Goal: Task Accomplishment & Management: Manage account settings

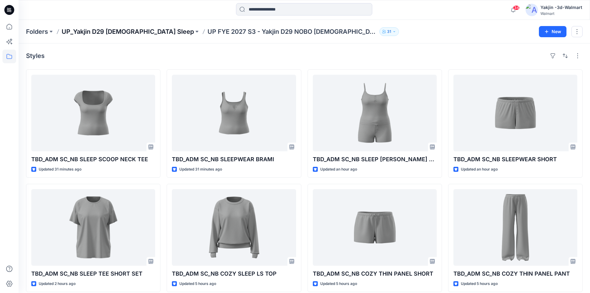
click at [124, 33] on p "UP_Yakjin D29 [DEMOGRAPHIC_DATA] Sleep" at bounding box center [128, 31] width 132 height 9
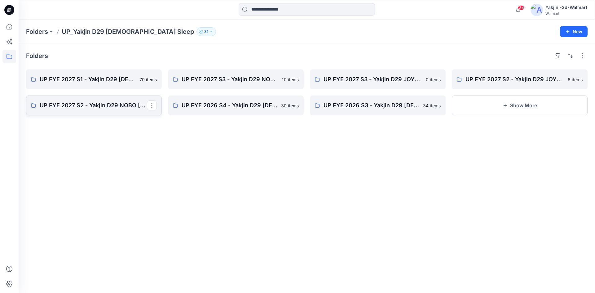
click at [124, 106] on p "UP FYE 2027 S2 - Yakjin D29 NOBO [DEMOGRAPHIC_DATA] Sleepwear" at bounding box center [93, 105] width 107 height 9
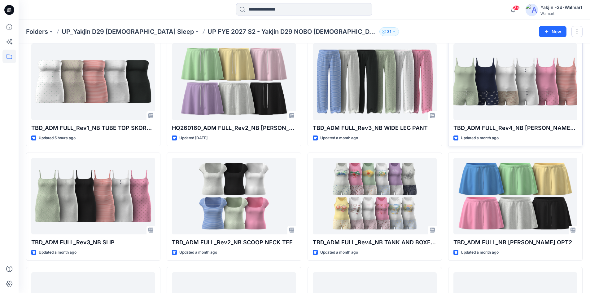
scroll to position [31, 0]
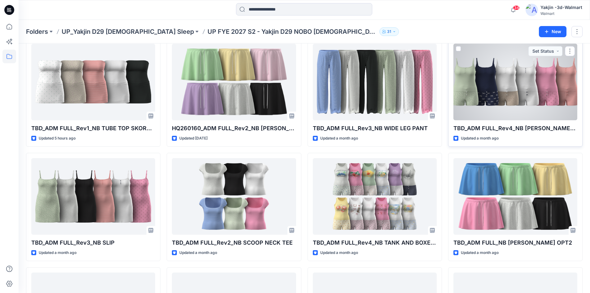
click at [555, 102] on div at bounding box center [515, 82] width 124 height 76
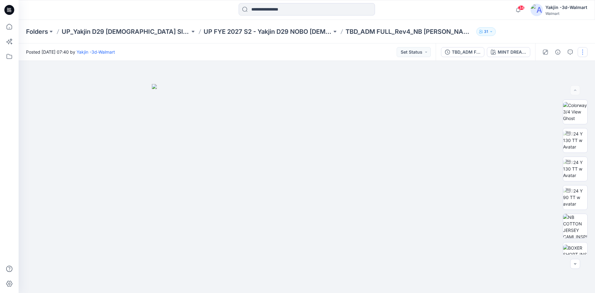
click at [582, 49] on button "button" at bounding box center [582, 52] width 10 height 10
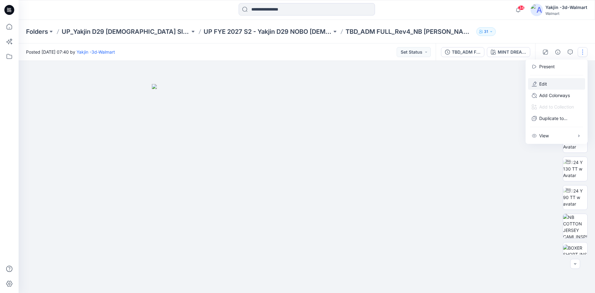
click at [537, 87] on button "Edit" at bounding box center [556, 83] width 57 height 11
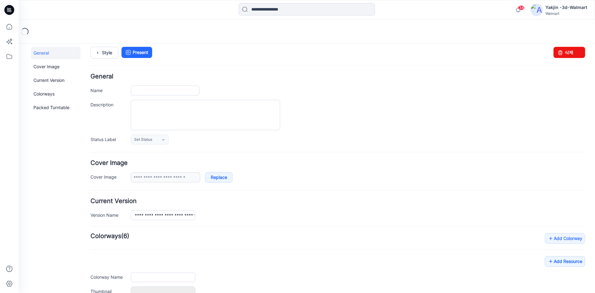
type input "**********"
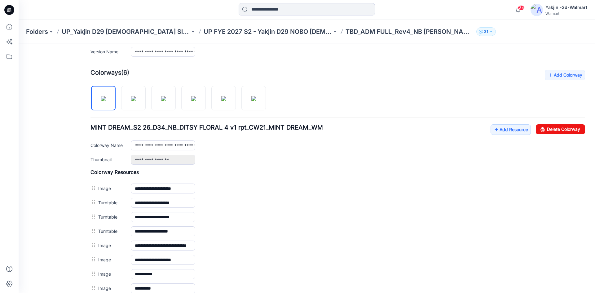
scroll to position [202, 0]
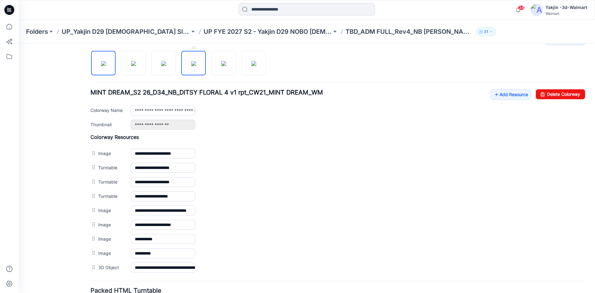
click at [194, 65] on img at bounding box center [193, 63] width 5 height 5
drag, startPoint x: 549, startPoint y: 94, endPoint x: 343, endPoint y: 81, distance: 206.6
click at [549, 94] on link "Delete Colorway" at bounding box center [559, 94] width 49 height 10
type input "**********"
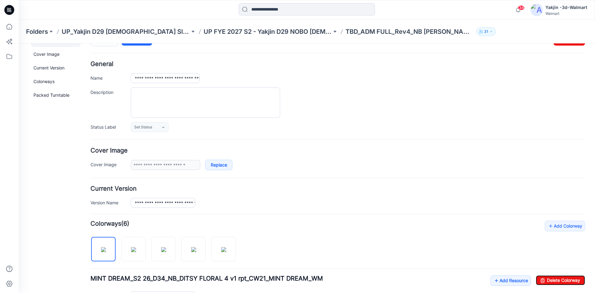
scroll to position [0, 0]
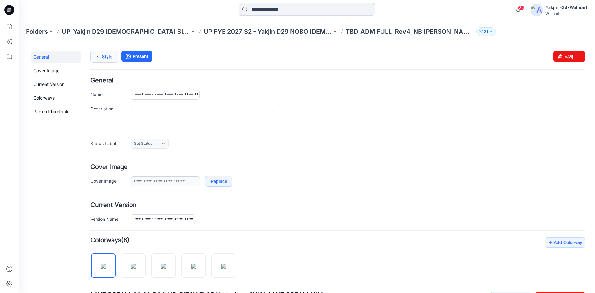
click at [108, 59] on link "Style" at bounding box center [104, 57] width 28 height 12
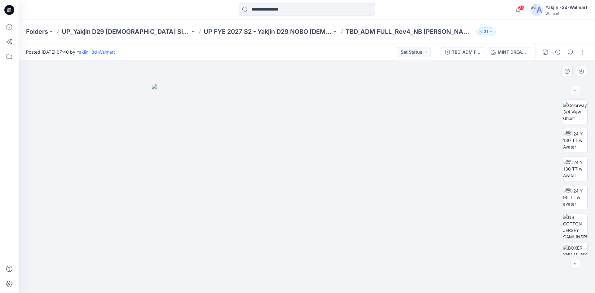
drag, startPoint x: 142, startPoint y: 113, endPoint x: 94, endPoint y: 114, distance: 48.3
click at [137, 116] on div at bounding box center [307, 177] width 576 height 232
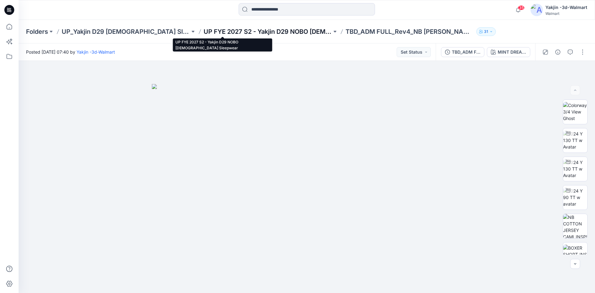
click at [236, 34] on p "UP FYE 2027 S2 - Yakjin D29 NOBO Ladies Sleepwear" at bounding box center [267, 31] width 128 height 9
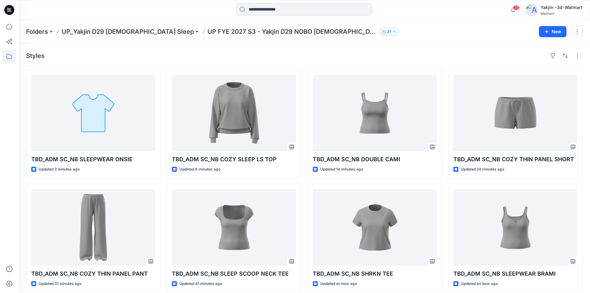
click at [383, 64] on div "Styles TBD_ADM SC_NB SLEEPWEAR ONSIE Updated 2 minutes ago TBD_ADM SC_NB COZY T…" at bounding box center [304, 228] width 571 height 370
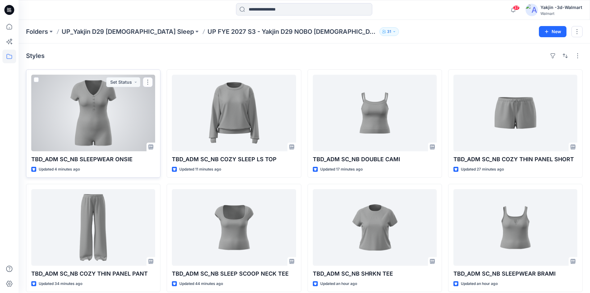
click at [96, 110] on div at bounding box center [93, 113] width 124 height 76
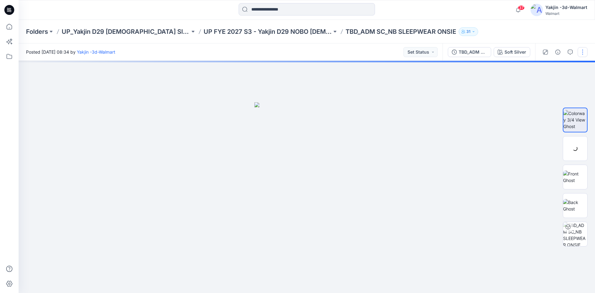
click at [581, 55] on button "button" at bounding box center [582, 52] width 10 height 10
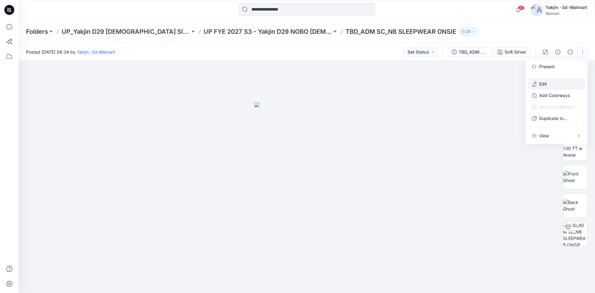
click at [540, 83] on p "Edit" at bounding box center [543, 84] width 8 height 7
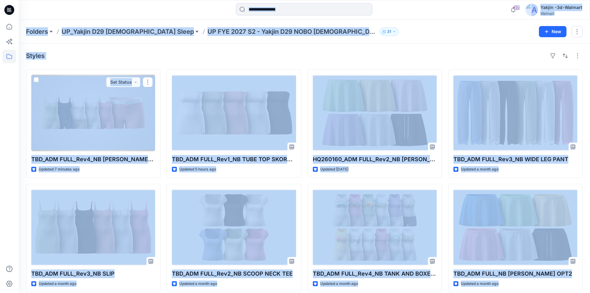
click at [154, 55] on div "Styles" at bounding box center [304, 56] width 556 height 10
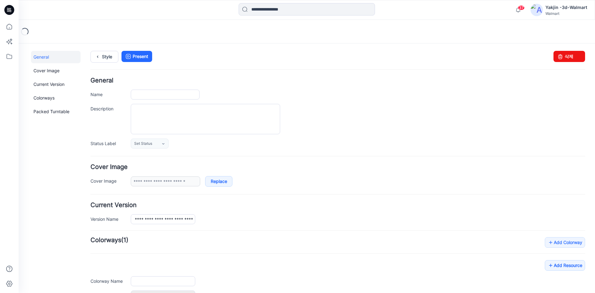
type input "**********"
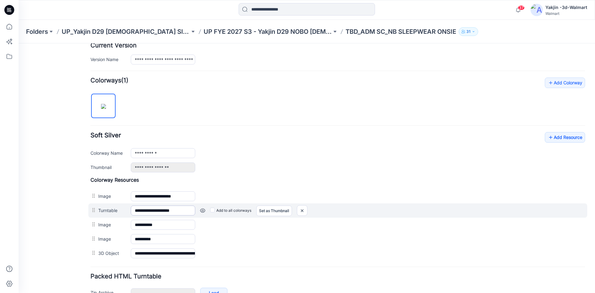
scroll to position [198, 0]
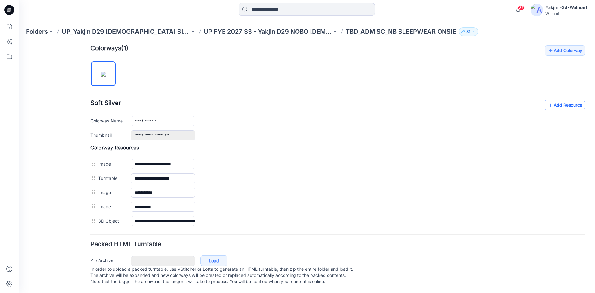
click at [559, 100] on link "Add Resource" at bounding box center [564, 105] width 40 height 11
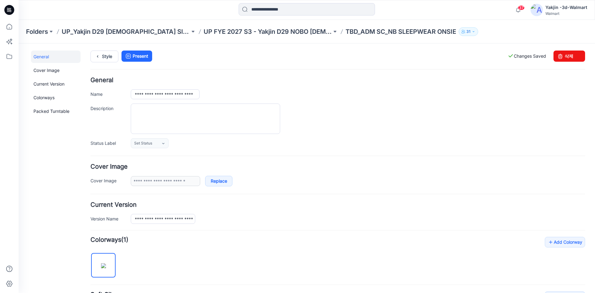
scroll to position [0, 0]
click at [107, 54] on link "Style" at bounding box center [104, 57] width 28 height 12
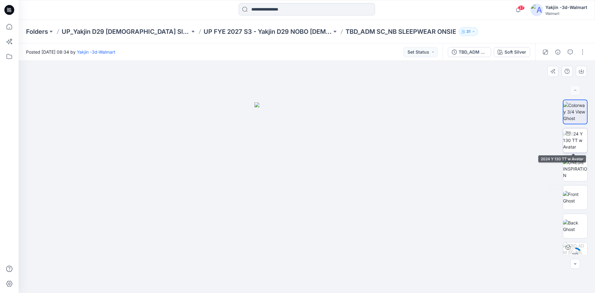
click at [579, 142] on img at bounding box center [575, 140] width 24 height 20
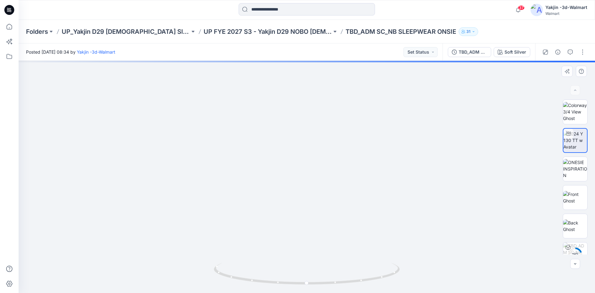
drag, startPoint x: 315, startPoint y: 225, endPoint x: 313, endPoint y: 237, distance: 12.2
drag, startPoint x: 314, startPoint y: 200, endPoint x: 306, endPoint y: 216, distance: 18.4
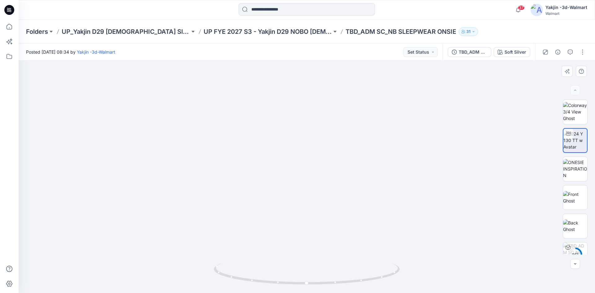
drag, startPoint x: 303, startPoint y: 244, endPoint x: 309, endPoint y: 101, distance: 143.8
drag, startPoint x: 303, startPoint y: 178, endPoint x: 303, endPoint y: 149, distance: 28.5
drag, startPoint x: 369, startPoint y: 282, endPoint x: 282, endPoint y: 284, distance: 87.3
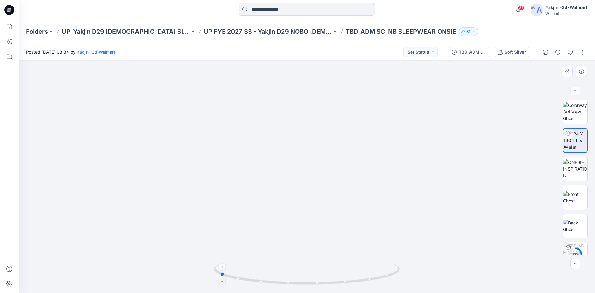
click at [282, 284] on icon at bounding box center [307, 274] width 187 height 23
drag, startPoint x: 358, startPoint y: 123, endPoint x: 355, endPoint y: 180, distance: 56.7
click at [355, 180] on img at bounding box center [305, 83] width 591 height 417
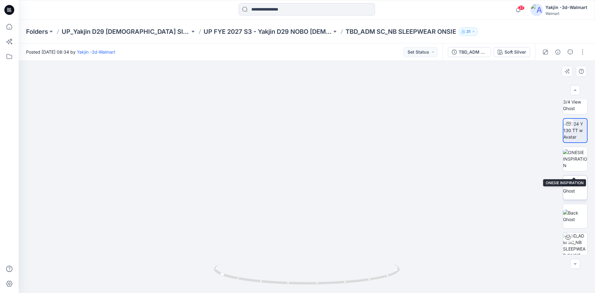
scroll to position [12, 0]
click at [577, 190] on img at bounding box center [575, 184] width 24 height 13
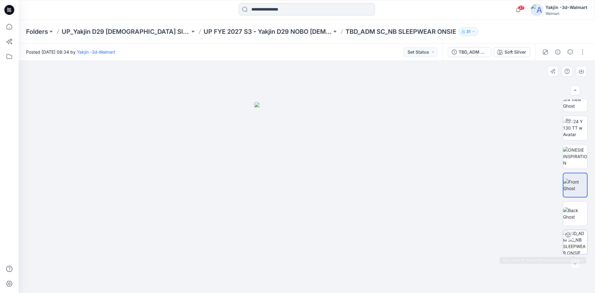
click at [573, 233] on img at bounding box center [575, 242] width 24 height 24
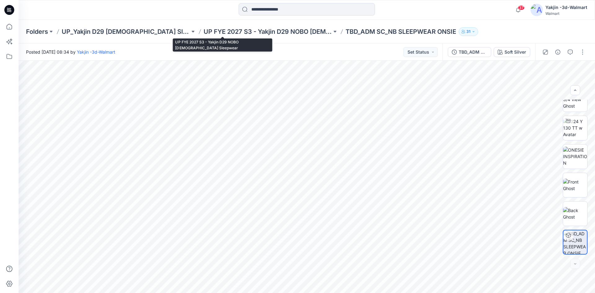
click at [260, 30] on p "UP FYE 2027 S3 - Yakjin D29 NOBO Ladies Sleepwear" at bounding box center [267, 31] width 128 height 9
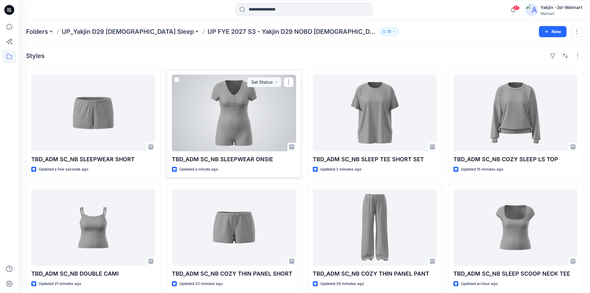
click at [259, 117] on div at bounding box center [234, 113] width 124 height 76
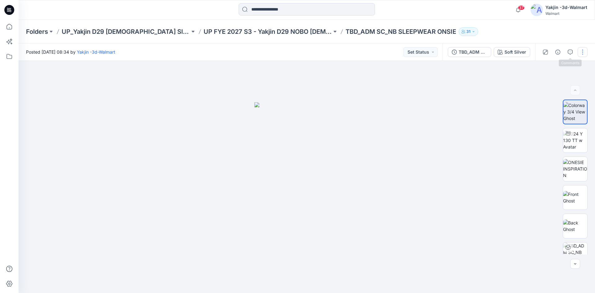
click at [584, 52] on button "button" at bounding box center [582, 52] width 10 height 10
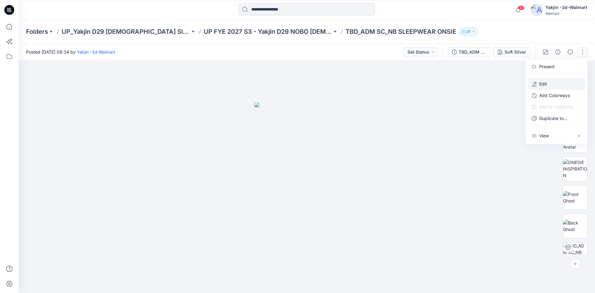
click at [555, 82] on button "Edit" at bounding box center [556, 83] width 57 height 11
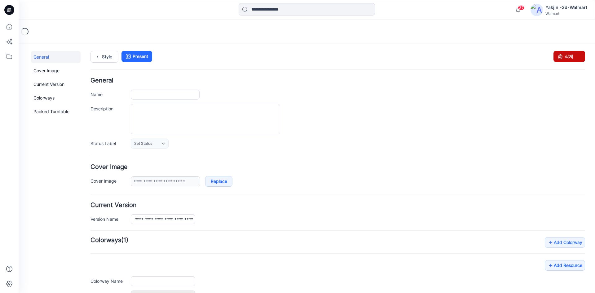
click at [569, 60] on link "삭제" at bounding box center [569, 56] width 32 height 11
type input "**********"
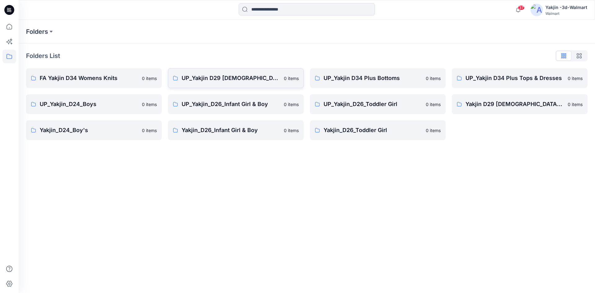
click at [248, 73] on link "UP_Yakjin D29 Ladies Sleep 0 items" at bounding box center [236, 78] width 136 height 20
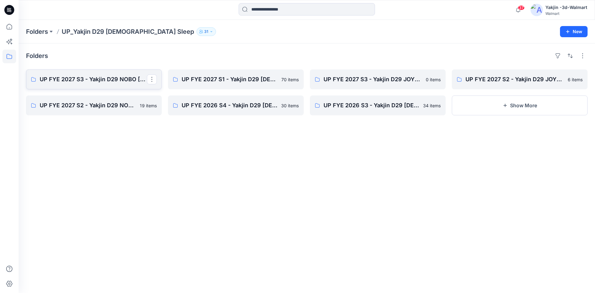
click at [81, 85] on link "UP FYE 2027 S3 - Yakjin D29 NOBO [DEMOGRAPHIC_DATA] Sleepwear" at bounding box center [94, 79] width 136 height 20
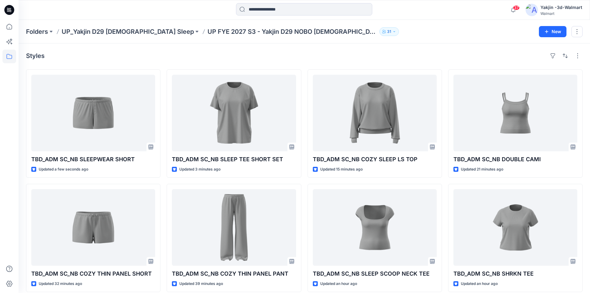
click at [325, 56] on div "Styles" at bounding box center [304, 56] width 556 height 10
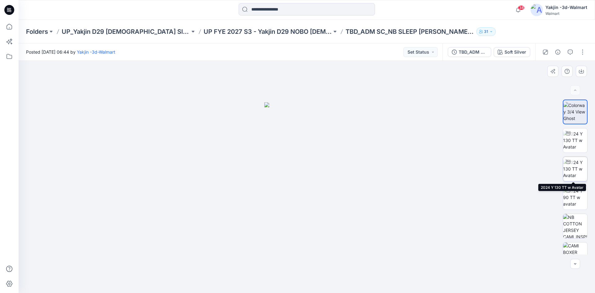
click at [573, 160] on img at bounding box center [575, 169] width 24 height 20
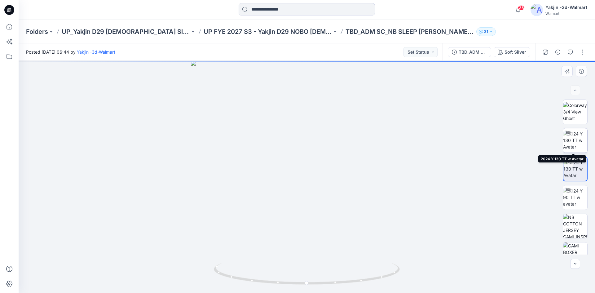
click at [572, 142] on img at bounding box center [575, 140] width 24 height 20
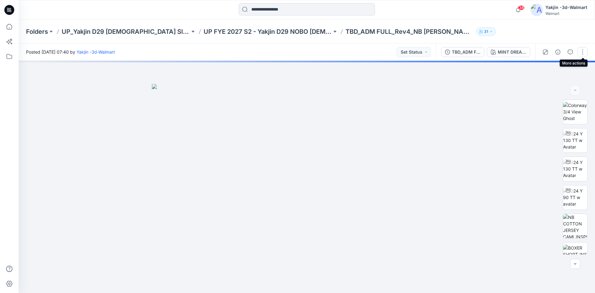
click at [581, 54] on button "button" at bounding box center [582, 52] width 10 height 10
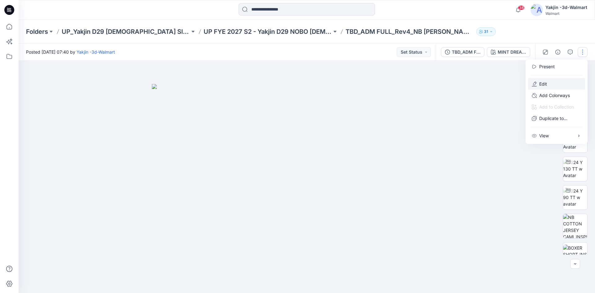
click at [560, 79] on button "Edit" at bounding box center [556, 83] width 57 height 11
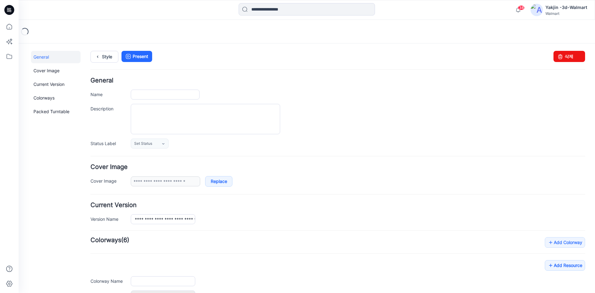
type input "**********"
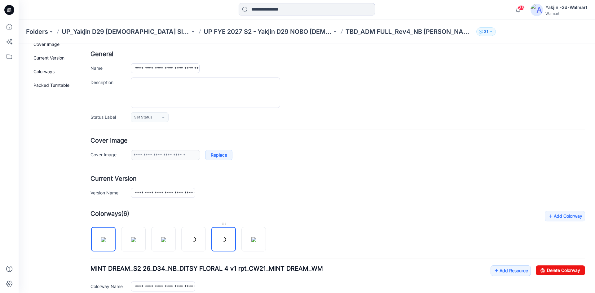
scroll to position [62, 0]
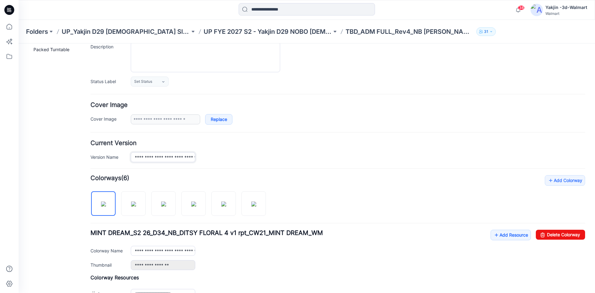
drag, startPoint x: 179, startPoint y: 152, endPoint x: 176, endPoint y: 154, distance: 3.6
click at [176, 154] on input "**********" at bounding box center [163, 157] width 64 height 10
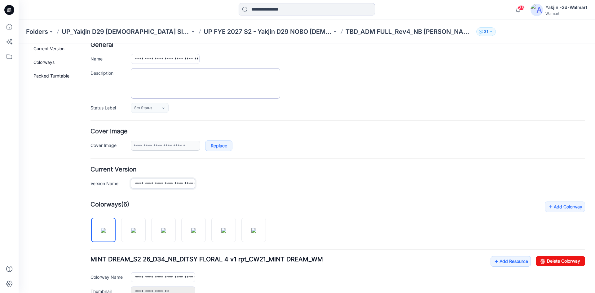
scroll to position [0, 0]
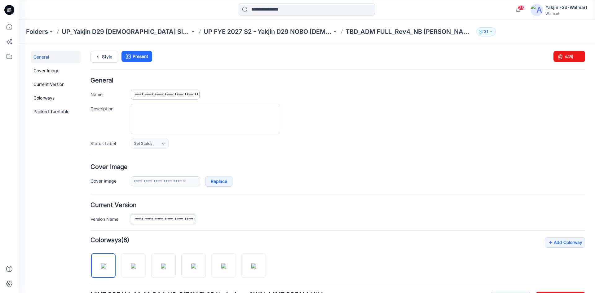
type input "**********"
click at [176, 92] on input "**********" at bounding box center [165, 94] width 69 height 10
type input "**********"
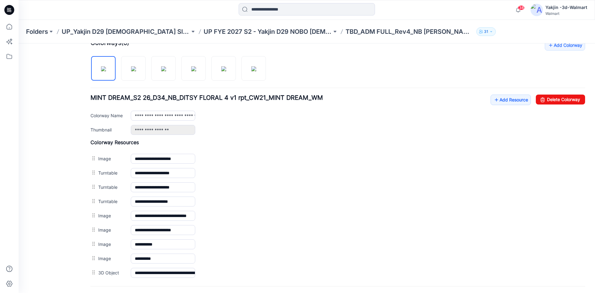
scroll to position [186, 0]
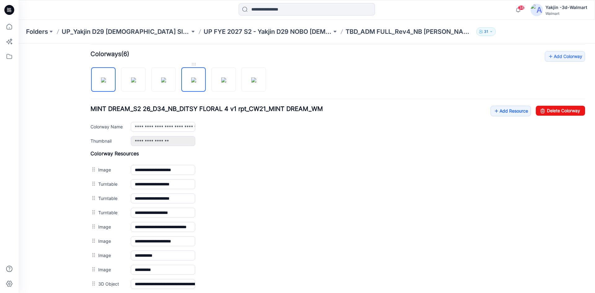
click at [191, 81] on img at bounding box center [193, 79] width 5 height 5
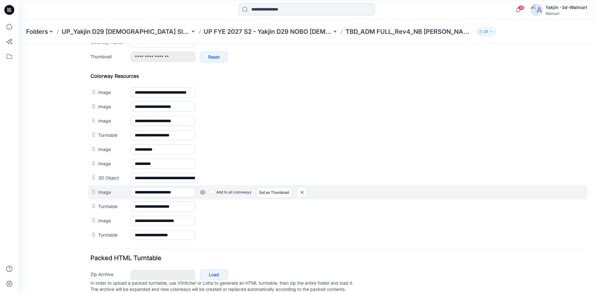
scroll to position [290, 0]
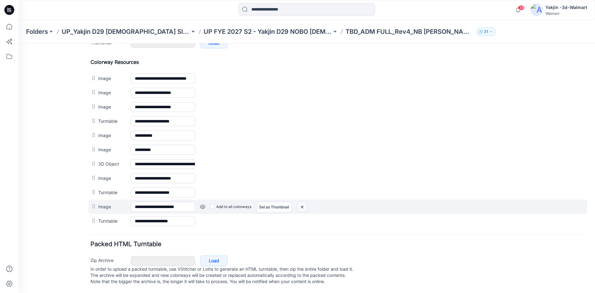
drag, startPoint x: 303, startPoint y: 200, endPoint x: 345, endPoint y: 82, distance: 124.8
click at [19, 43] on img at bounding box center [19, 43] width 0 height 0
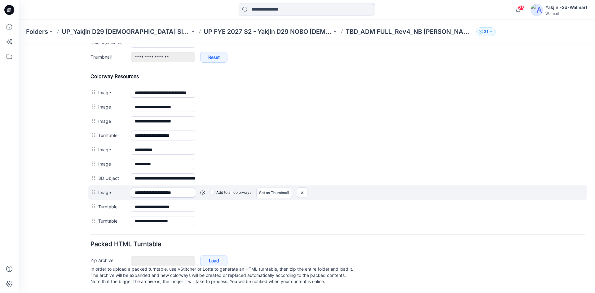
scroll to position [276, 0]
click at [19, 43] on img at bounding box center [19, 43] width 0 height 0
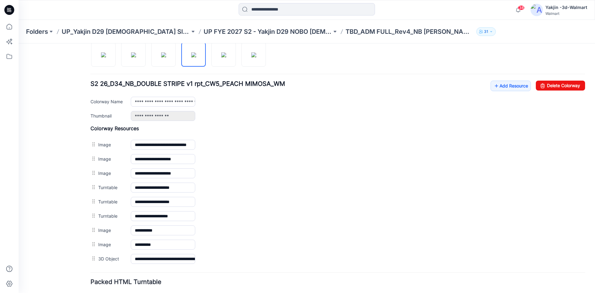
scroll to position [200, 0]
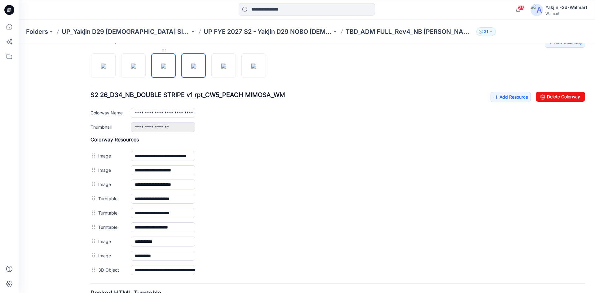
click at [161, 68] on img at bounding box center [163, 65] width 5 height 5
click at [179, 70] on div at bounding box center [180, 62] width 180 height 32
click at [181, 72] on link at bounding box center [193, 65] width 24 height 24
click at [166, 68] on img at bounding box center [163, 65] width 5 height 5
click at [195, 68] on img at bounding box center [193, 65] width 5 height 5
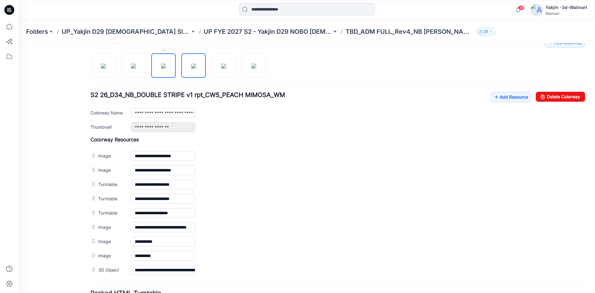
click at [164, 68] on img at bounding box center [163, 65] width 5 height 5
click at [191, 68] on img at bounding box center [193, 65] width 5 height 5
click at [163, 68] on img at bounding box center [163, 65] width 5 height 5
click at [191, 68] on img at bounding box center [193, 65] width 5 height 5
click at [165, 68] on img at bounding box center [163, 65] width 5 height 5
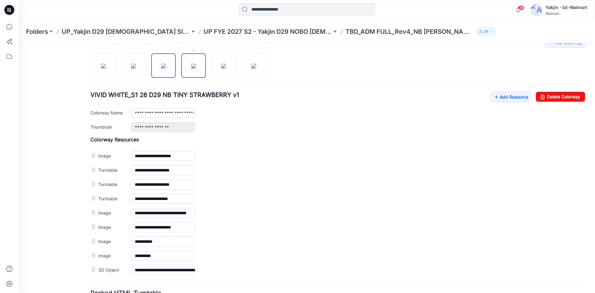
click at [191, 68] on img at bounding box center [193, 65] width 5 height 5
click at [166, 68] on img at bounding box center [163, 65] width 5 height 5
click at [191, 68] on img at bounding box center [193, 65] width 5 height 5
type input "**********"
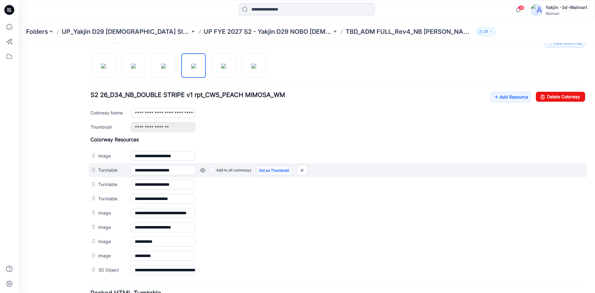
click at [19, 43] on link "Set as Thumbnail" at bounding box center [19, 43] width 0 height 0
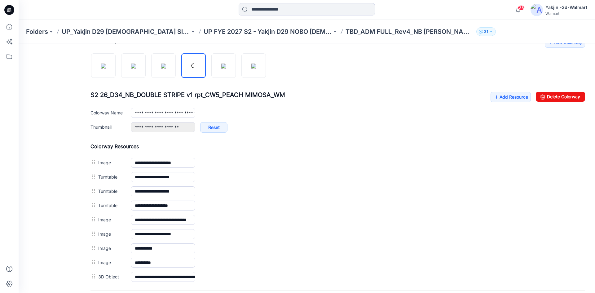
click at [19, 43] on link "Set as Thumbnail" at bounding box center [19, 43] width 0 height 0
type input "**********"
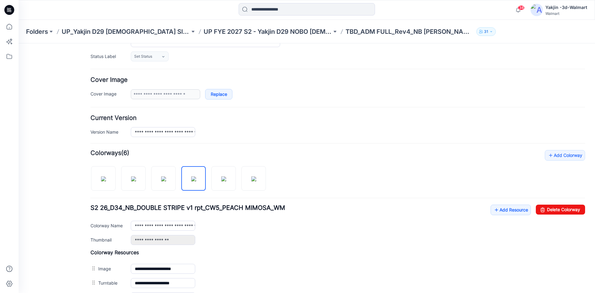
scroll to position [93, 0]
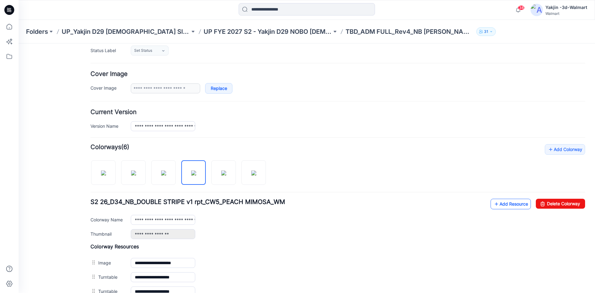
click at [512, 203] on link "Add Resource" at bounding box center [510, 203] width 40 height 11
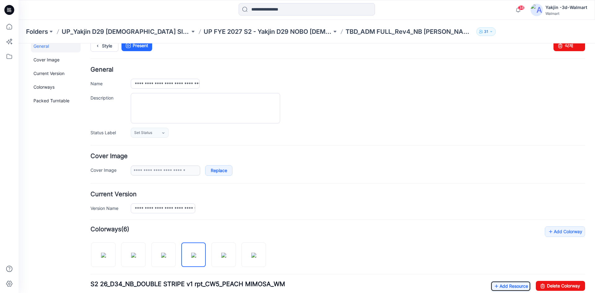
scroll to position [0, 0]
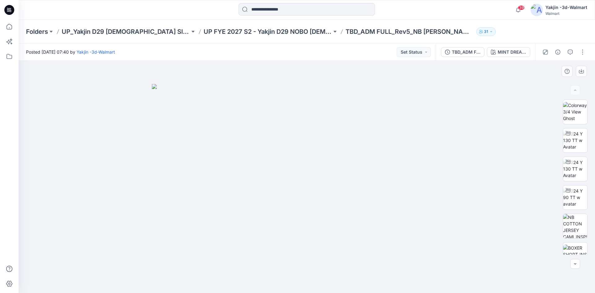
click at [490, 133] on div at bounding box center [307, 177] width 576 height 232
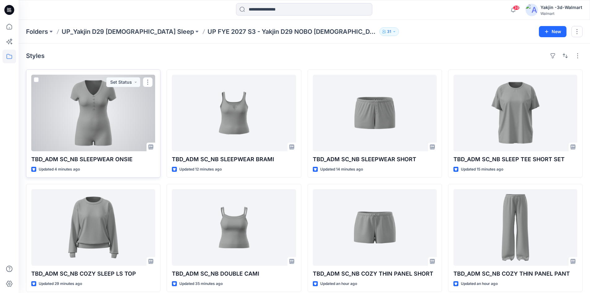
click at [116, 141] on div at bounding box center [93, 113] width 124 height 76
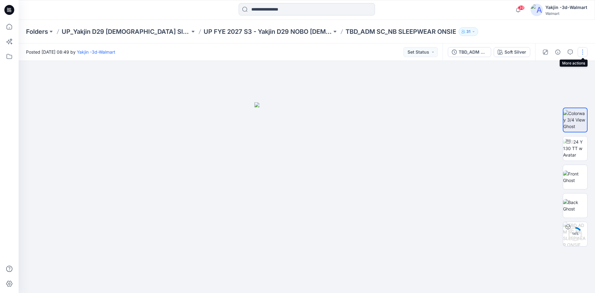
click at [583, 52] on button "button" at bounding box center [582, 52] width 10 height 10
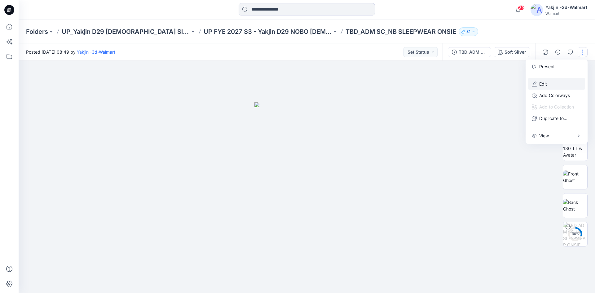
click at [541, 82] on p "Edit" at bounding box center [543, 84] width 8 height 7
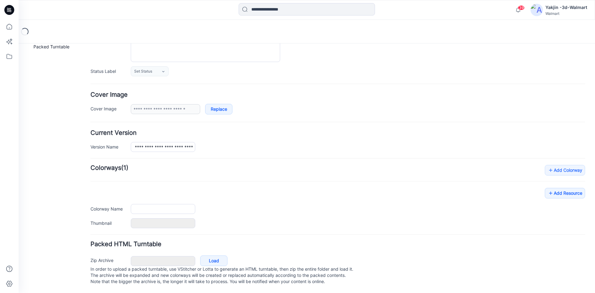
type input "**********"
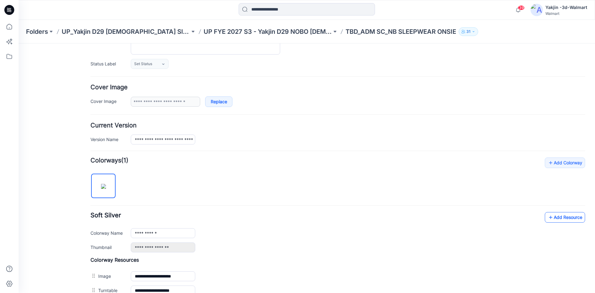
click at [550, 216] on link "Add Resource" at bounding box center [564, 217] width 40 height 11
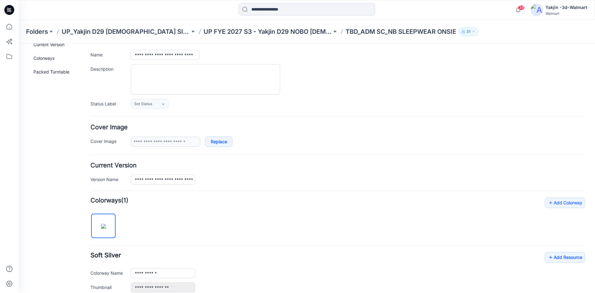
scroll to position [0, 0]
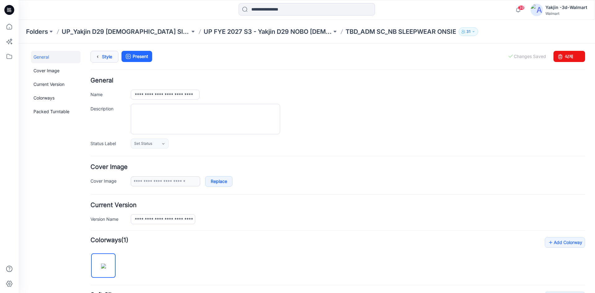
click at [112, 58] on link "Style" at bounding box center [104, 57] width 28 height 12
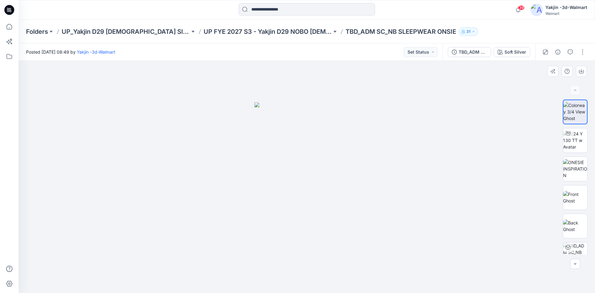
click at [495, 108] on div at bounding box center [307, 177] width 576 height 232
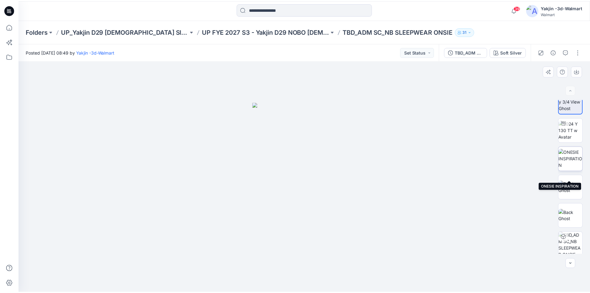
scroll to position [12, 0]
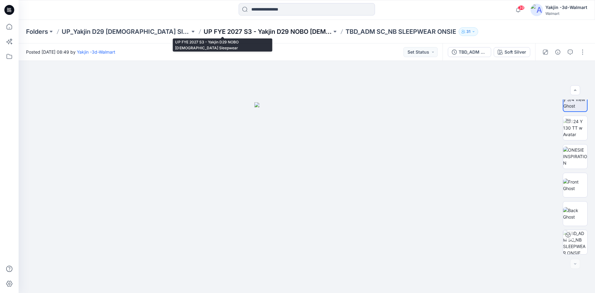
click at [232, 34] on p "UP FYE 2027 S3 - Yakjin D29 NOBO [DEMOGRAPHIC_DATA] Sleepwear" at bounding box center [267, 31] width 128 height 9
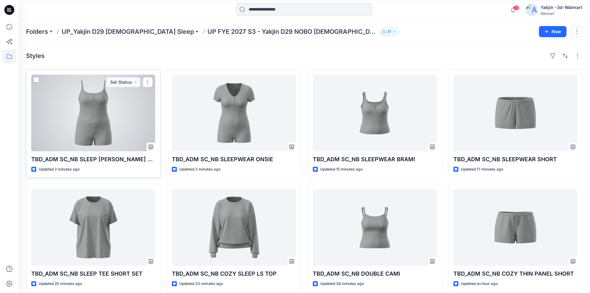
click at [97, 146] on div at bounding box center [93, 113] width 124 height 76
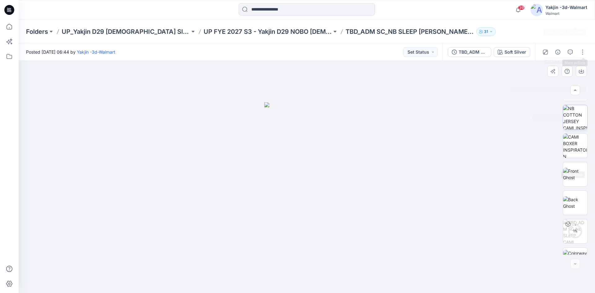
scroll to position [155, 0]
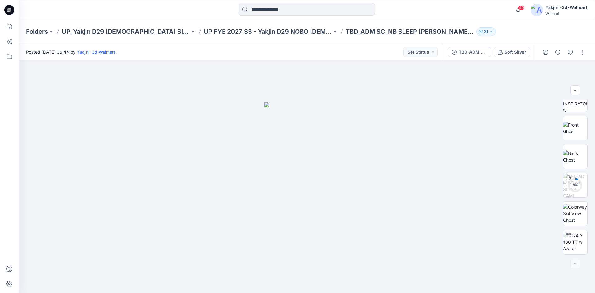
click at [589, 44] on div at bounding box center [563, 51] width 57 height 17
click at [585, 50] on button "button" at bounding box center [582, 52] width 10 height 10
click at [546, 85] on p "Edit" at bounding box center [543, 84] width 8 height 7
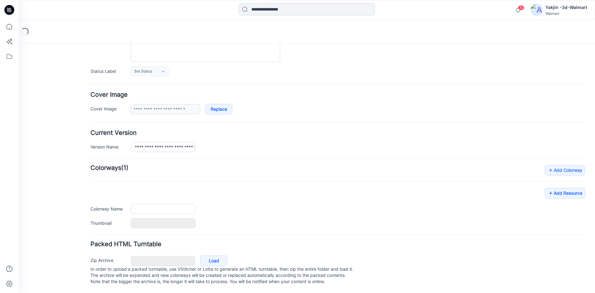
type input "**********"
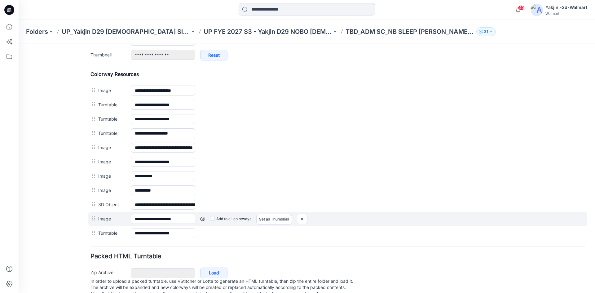
scroll to position [259, 0]
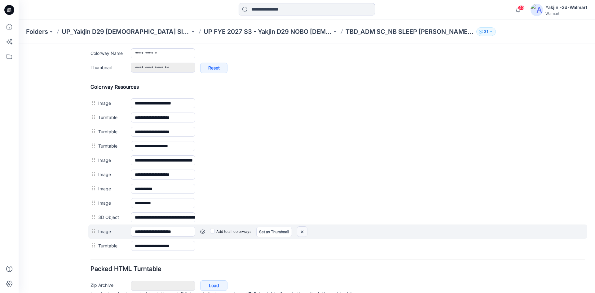
click at [19, 43] on img at bounding box center [19, 43] width 0 height 0
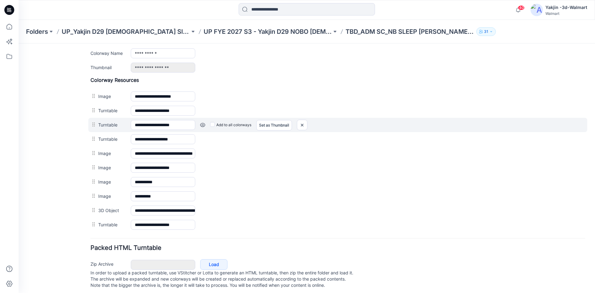
click at [19, 43] on div "Add to all colorways Set as Thumbnail Unset as Thumbnail" at bounding box center [19, 43] width 0 height 0
click at [19, 43] on link at bounding box center [19, 43] width 0 height 0
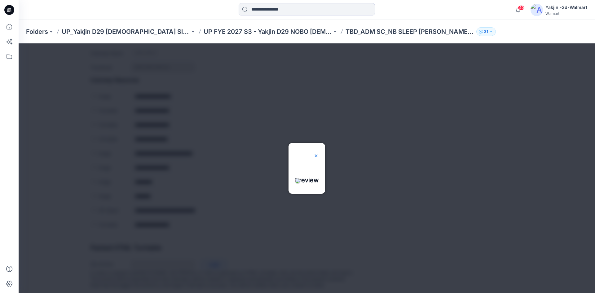
click at [318, 153] on img at bounding box center [315, 155] width 5 height 5
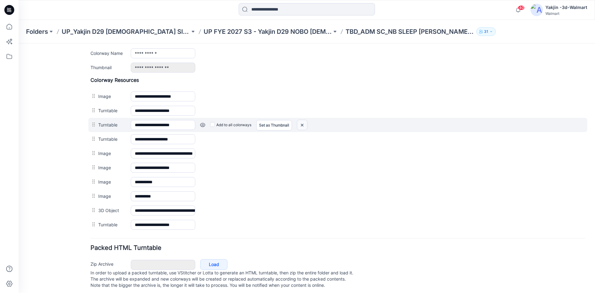
drag, startPoint x: 303, startPoint y: 124, endPoint x: 340, endPoint y: 76, distance: 60.7
click at [19, 43] on img at bounding box center [19, 43] width 0 height 0
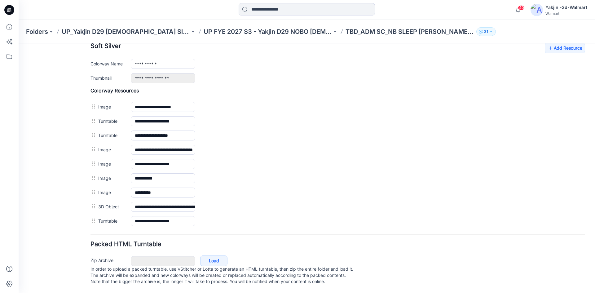
scroll to position [255, 0]
drag, startPoint x: 93, startPoint y: 216, endPoint x: 203, endPoint y: 134, distance: 137.9
click at [19, 43] on link at bounding box center [19, 43] width 0 height 0
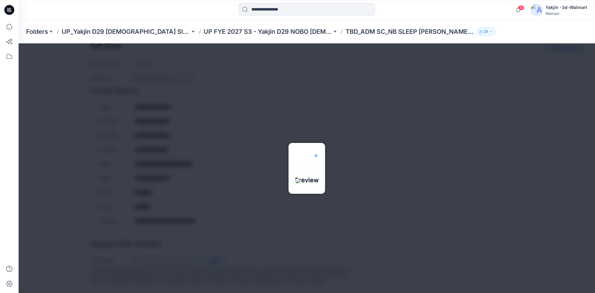
click at [318, 153] on img at bounding box center [315, 155] width 5 height 5
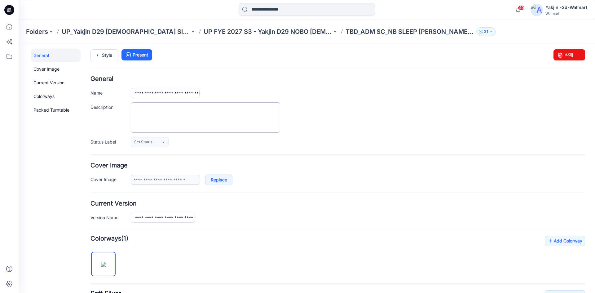
scroll to position [0, 0]
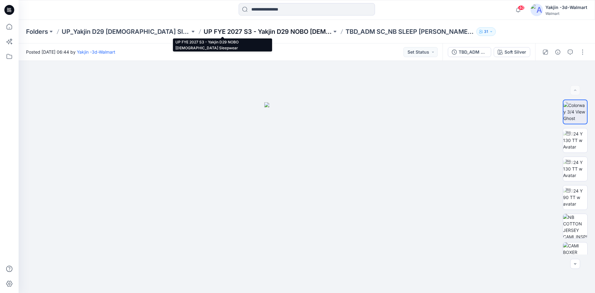
click at [230, 31] on p "UP FYE 2027 S3 - Yakjin D29 NOBO [DEMOGRAPHIC_DATA] Sleepwear" at bounding box center [267, 31] width 128 height 9
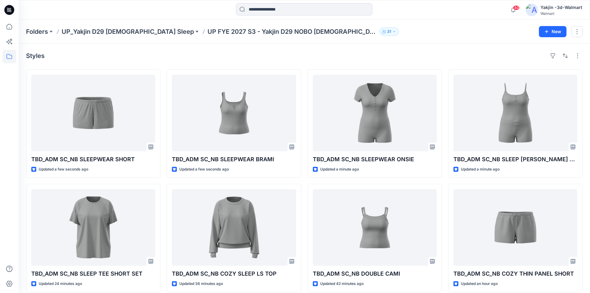
click at [251, 54] on div "Styles" at bounding box center [304, 56] width 556 height 10
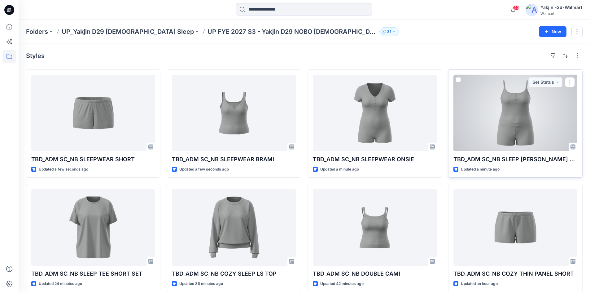
click at [537, 111] on div at bounding box center [515, 113] width 124 height 76
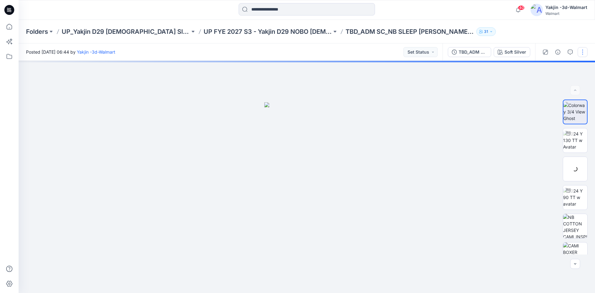
click at [581, 51] on button "button" at bounding box center [582, 52] width 10 height 10
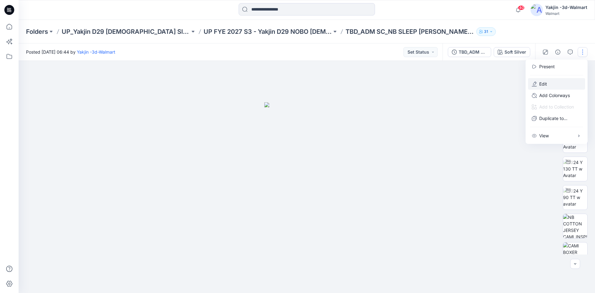
click at [555, 85] on button "Edit" at bounding box center [556, 83] width 57 height 11
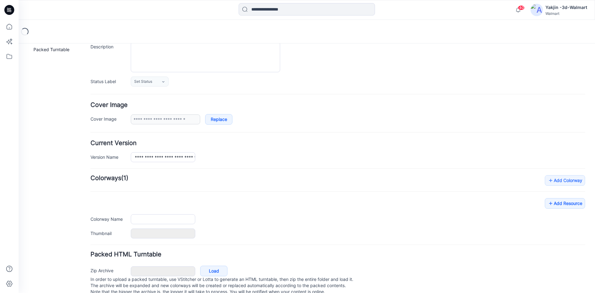
type input "**********"
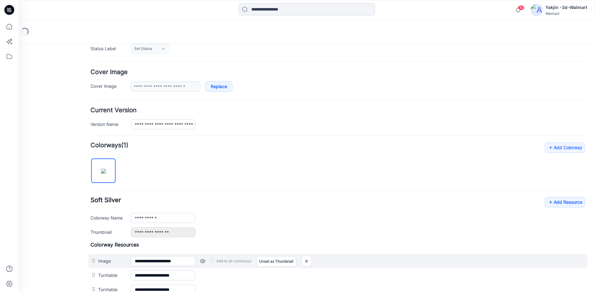
scroll to position [124, 0]
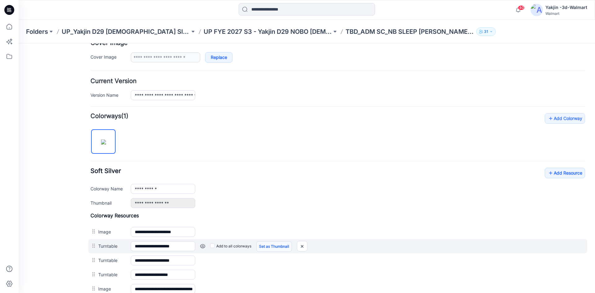
click at [19, 43] on link "Set as Thumbnail" at bounding box center [19, 43] width 0 height 0
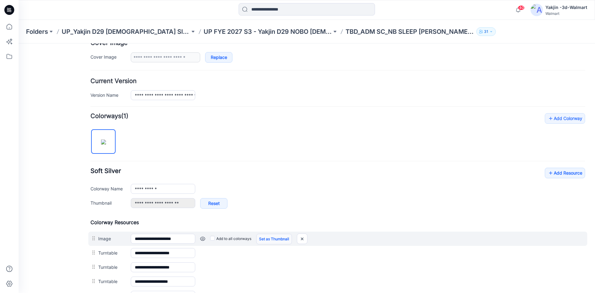
click at [277, 235] on link "Set as Thumbnail" at bounding box center [274, 238] width 36 height 11
type input "**********"
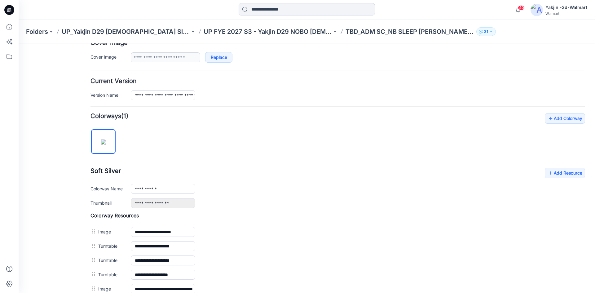
click at [278, 238] on div "**********" at bounding box center [337, 231] width 494 height 14
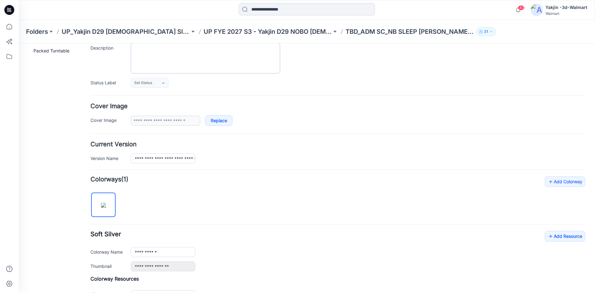
scroll to position [0, 0]
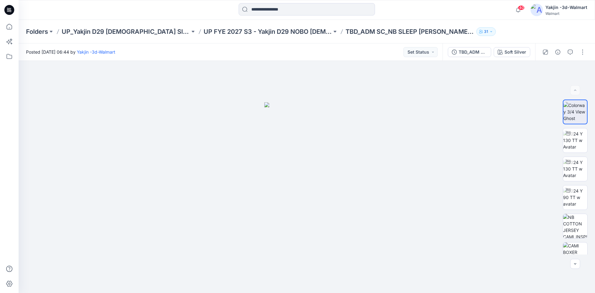
click at [222, 34] on p "UP FYE 2027 S3 - Yakjin D29 NOBO [DEMOGRAPHIC_DATA] Sleepwear" at bounding box center [267, 31] width 128 height 9
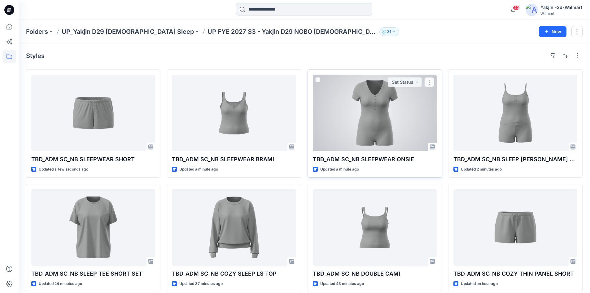
click at [376, 128] on div at bounding box center [375, 113] width 124 height 76
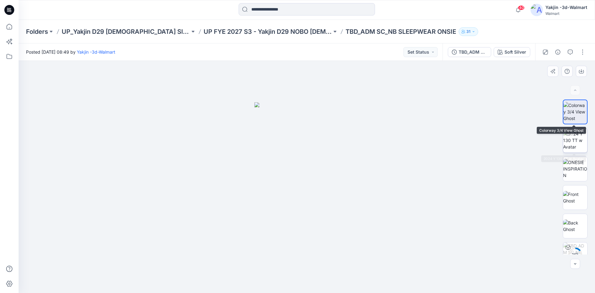
click at [582, 138] on img at bounding box center [575, 140] width 24 height 20
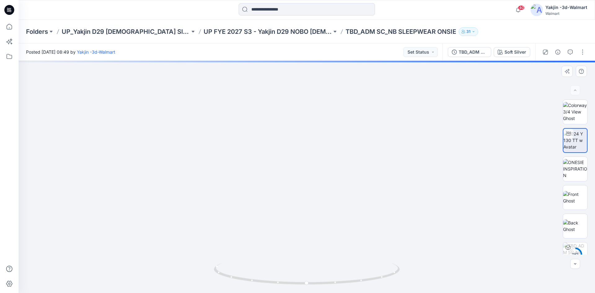
drag, startPoint x: 316, startPoint y: 179, endPoint x: 316, endPoint y: 194, distance: 14.9
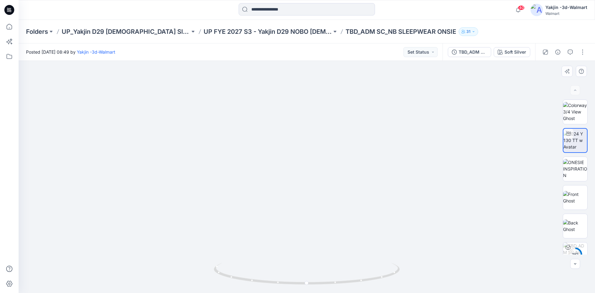
drag, startPoint x: 314, startPoint y: 214, endPoint x: 302, endPoint y: 251, distance: 39.6
drag, startPoint x: 312, startPoint y: 237, endPoint x: 320, endPoint y: 182, distance: 55.7
drag, startPoint x: 325, startPoint y: 223, endPoint x: 311, endPoint y: 45, distance: 178.9
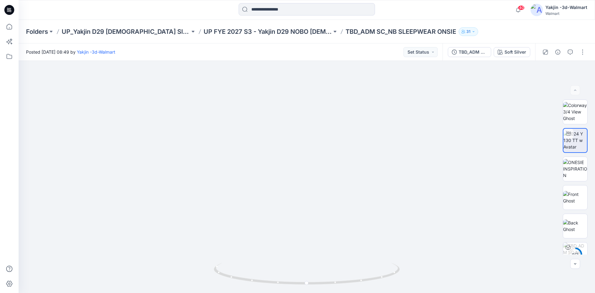
click at [310, 31] on div "Folders UP_Yakjin D29 [DEMOGRAPHIC_DATA] Sleep UP FYE 2027 S3 - Yakjin D29 NOBO…" at bounding box center [307, 156] width 576 height 273
drag, startPoint x: 315, startPoint y: 140, endPoint x: 314, endPoint y: 133, distance: 6.2
click at [231, 26] on div "Folders UP_Yakjin D29 [DEMOGRAPHIC_DATA] Sleep UP FYE 2027 S3 - Yakjin D29 NOBO…" at bounding box center [307, 32] width 576 height 24
click at [230, 31] on p "UP FYE 2027 S3 - Yakjin D29 NOBO [DEMOGRAPHIC_DATA] Sleepwear" at bounding box center [267, 31] width 128 height 9
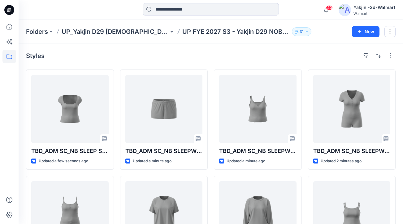
click at [244, 58] on div "Styles" at bounding box center [211, 56] width 370 height 10
